Goal: Book appointment/travel/reservation

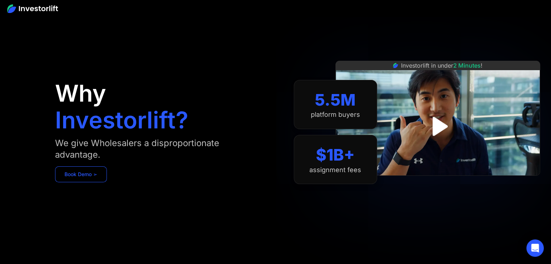
click at [97, 175] on link "Book Demo ➢" at bounding box center [81, 175] width 52 height 16
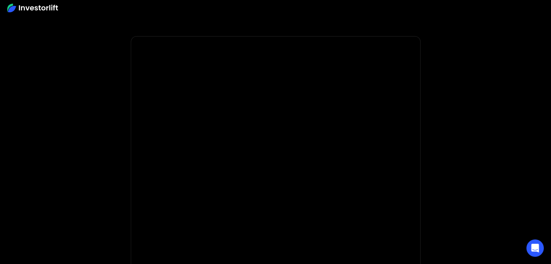
click at [443, 173] on body "* Important: Investorlift requires a minimum investment of $2,000 to join. * * …" at bounding box center [275, 217] width 551 height 434
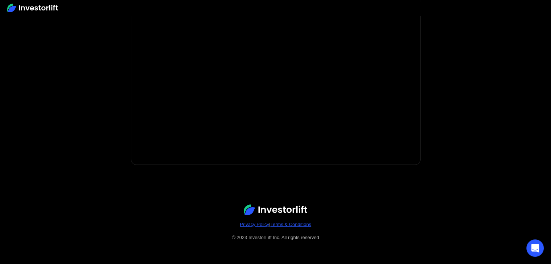
scroll to position [169, 0]
click at [443, 173] on body "* Important: Investorlift requires a minimum investment of $2,000 to join. * * …" at bounding box center [275, 48] width 551 height 434
